Goal: Information Seeking & Learning: Learn about a topic

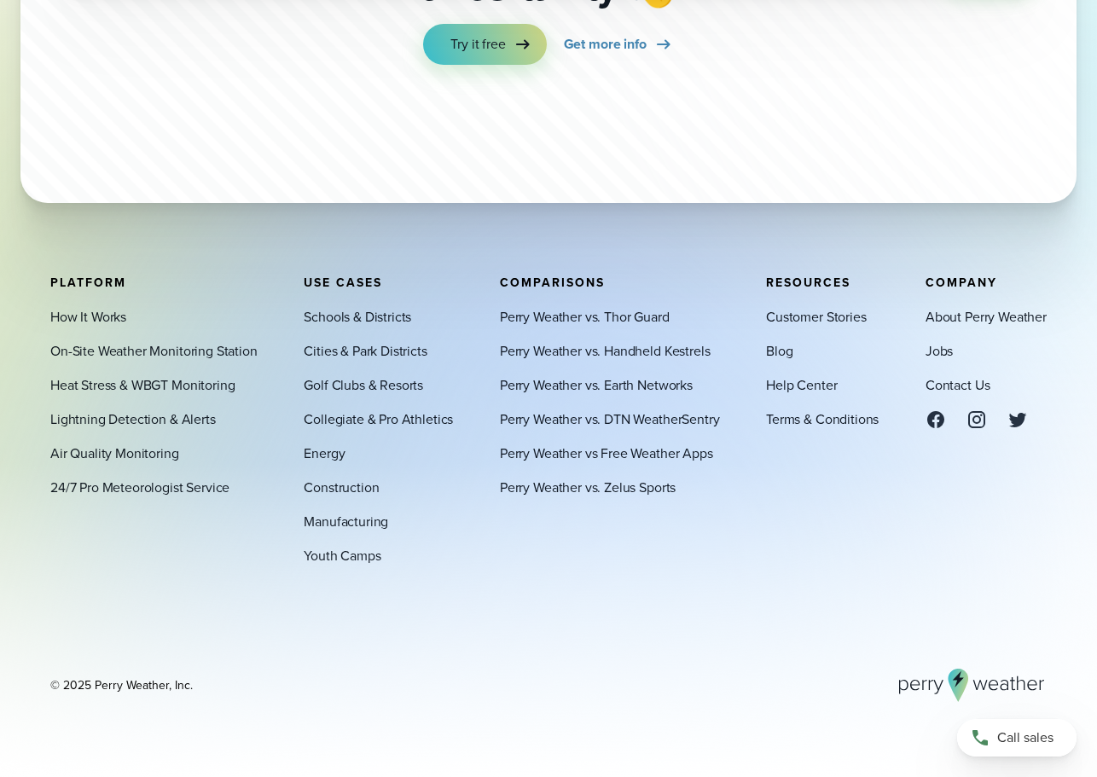
scroll to position [6059, 0]
click at [376, 317] on link "Schools & Districts" at bounding box center [358, 316] width 108 height 20
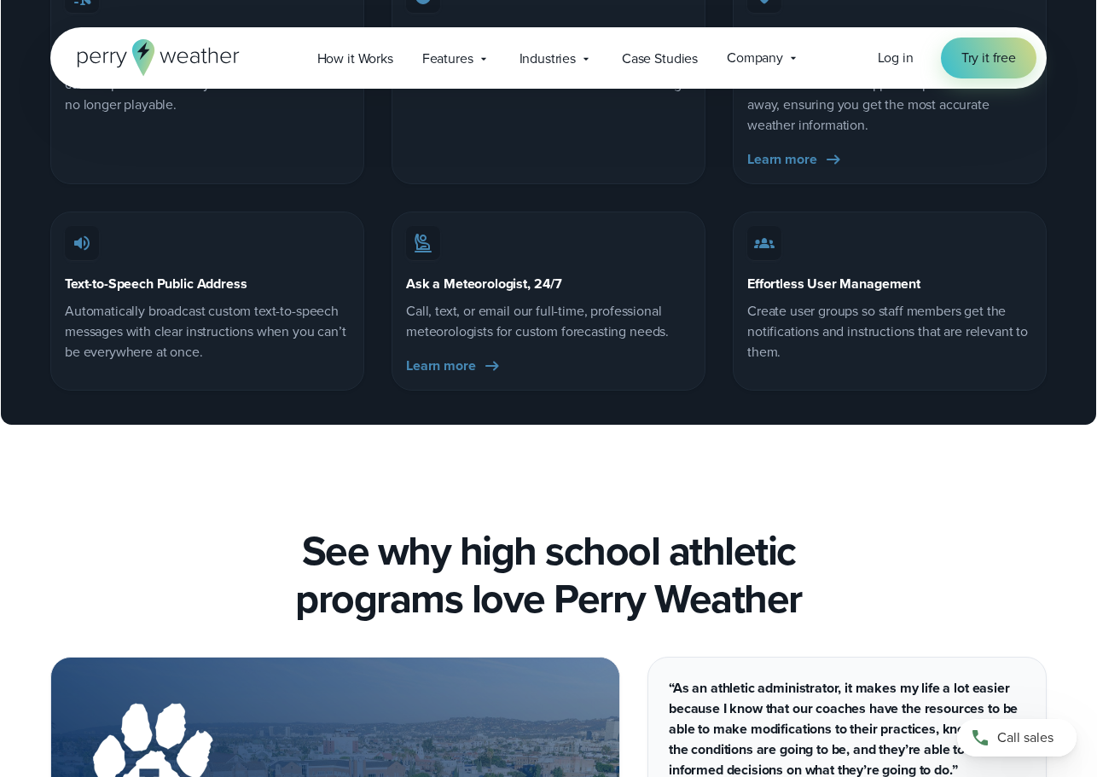
scroll to position [7253, 0]
